Goal: Navigation & Orientation: Understand site structure

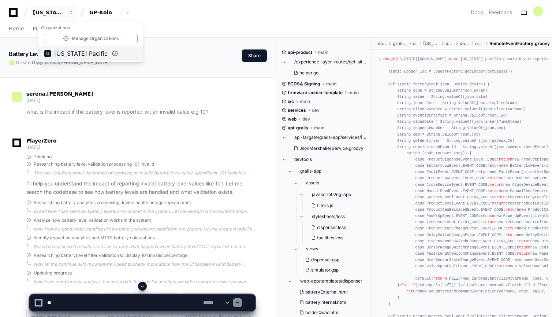
click at [79, 53] on span "[US_STATE] Pacific" at bounding box center [80, 53] width 53 height 9
click at [62, 13] on div "[US_STATE] Pacific" at bounding box center [48, 12] width 31 height 7
click at [19, 14] on icon at bounding box center [13, 12] width 15 height 9
click at [14, 14] on icon at bounding box center [13, 12] width 15 height 9
click at [109, 10] on div "GP-Kolo" at bounding box center [104, 12] width 31 height 7
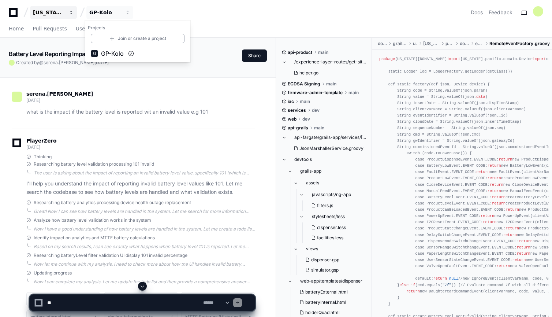
click at [52, 10] on div "[US_STATE] Pacific" at bounding box center [48, 12] width 31 height 7
click at [116, 13] on div "GP-Kolo" at bounding box center [104, 12] width 31 height 7
click at [127, 12] on span "button" at bounding box center [127, 12] width 5 height 5
click at [90, 10] on div "GP-Kolo" at bounding box center [104, 12] width 31 height 7
click at [542, 12] on div at bounding box center [538, 11] width 10 height 10
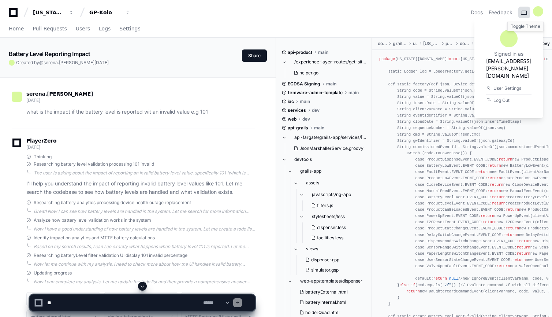
click at [526, 12] on button at bounding box center [524, 13] width 12 height 12
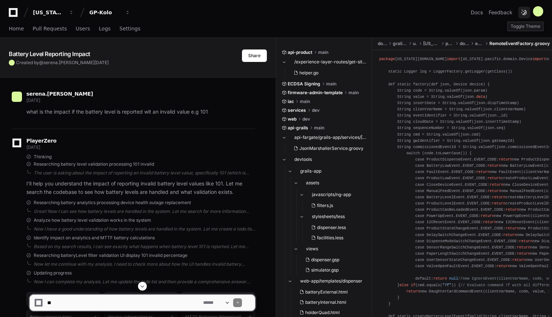
click at [527, 14] on button at bounding box center [524, 13] width 12 height 12
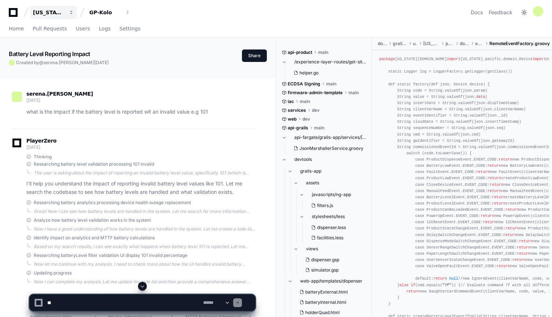
click at [63, 8] on button "[US_STATE] Pacific" at bounding box center [53, 12] width 47 height 13
